Goal: Task Accomplishment & Management: Use online tool/utility

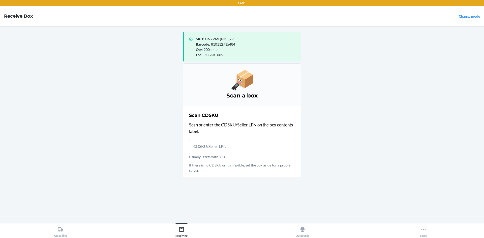
click at [251, 145] on input "Usually Starts with 'CD'" at bounding box center [242, 146] width 106 height 12
type input "CDDPASNCVNJ"
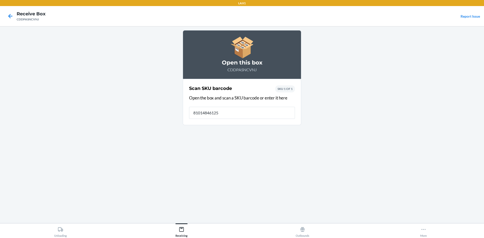
type input "810148461256"
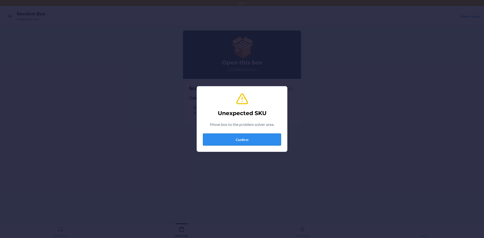
click at [240, 139] on button "Confirm" at bounding box center [242, 140] width 78 height 12
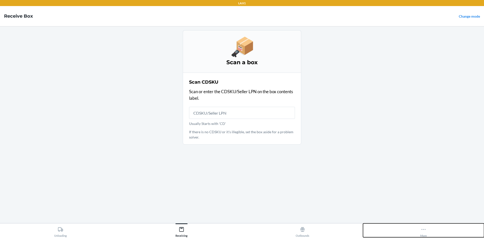
click at [424, 230] on icon at bounding box center [424, 230] width 6 height 6
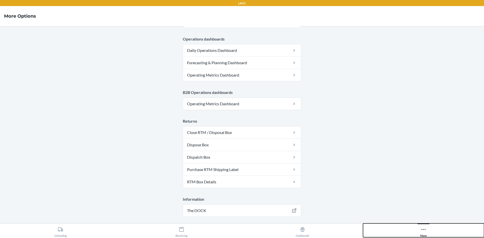
scroll to position [246, 0]
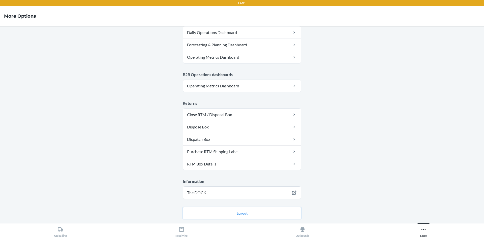
click at [258, 214] on button "Logout" at bounding box center [242, 213] width 118 height 12
